Goal: Information Seeking & Learning: Find specific fact

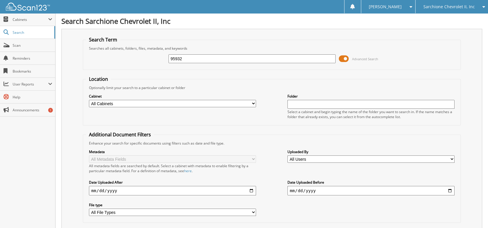
type input "95932"
type input "95815"
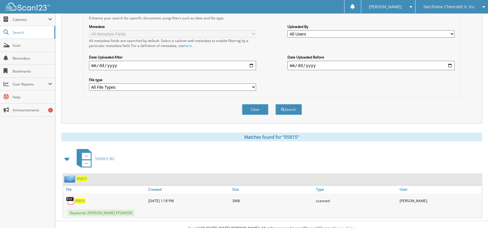
scroll to position [129, 0]
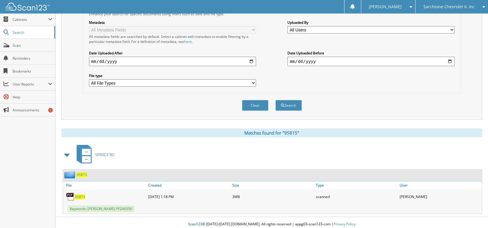
click at [82, 173] on span "95815" at bounding box center [82, 174] width 10 height 5
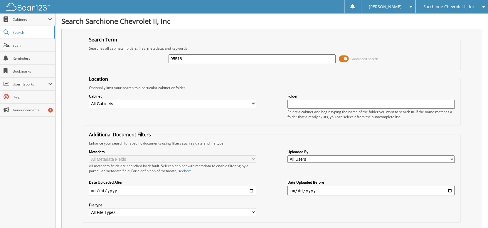
type input "95518"
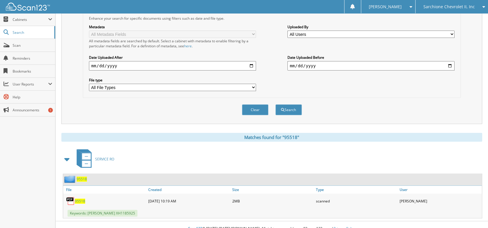
scroll to position [129, 0]
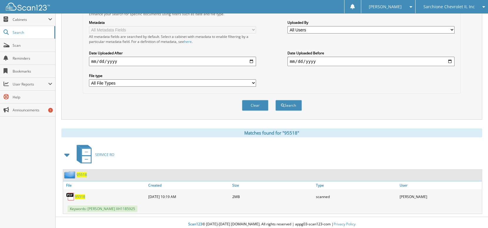
click at [80, 172] on span "95518" at bounding box center [82, 174] width 10 height 5
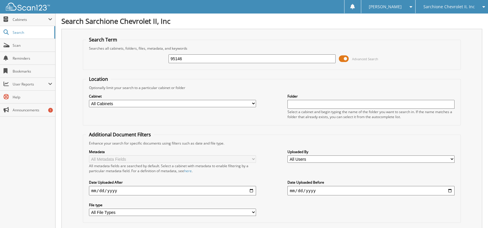
type input "95146"
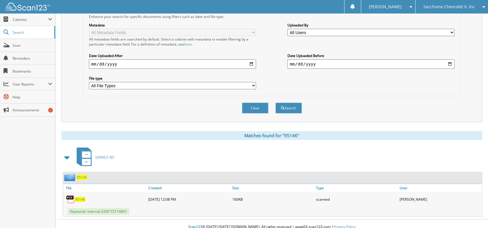
scroll to position [129, 0]
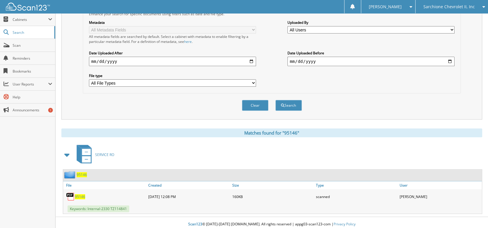
click at [67, 171] on img at bounding box center [70, 174] width 12 height 7
click at [84, 172] on span "95146" at bounding box center [82, 174] width 10 height 5
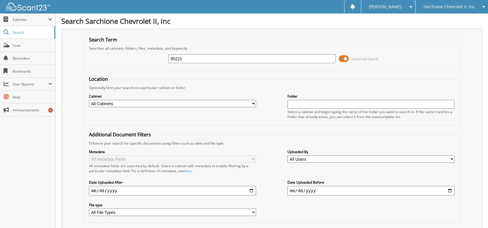
type input "95221"
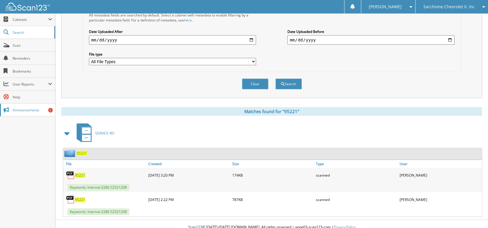
scroll to position [153, 0]
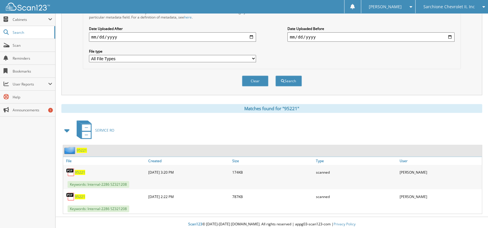
click at [80, 148] on span "95221" at bounding box center [82, 150] width 10 height 5
